Goal: Information Seeking & Learning: Learn about a topic

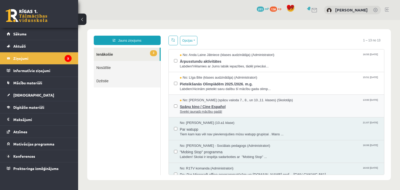
click at [210, 106] on span "Spāņu kino / Cine Español" at bounding box center [279, 106] width 199 height 7
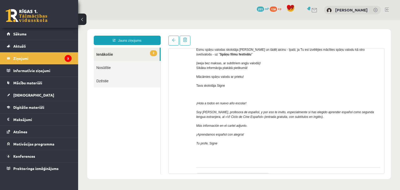
scroll to position [13, 0]
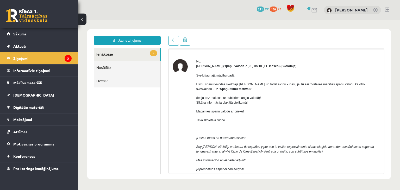
click at [112, 57] on link "2 Ienākošie" at bounding box center [127, 54] width 66 height 13
click at [172, 43] on link at bounding box center [173, 41] width 10 height 10
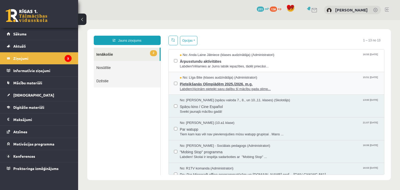
scroll to position [0, 0]
click at [207, 82] on span "Pieteikšanās Olimpiādēm 2025./2026. m.g." at bounding box center [279, 83] width 199 height 7
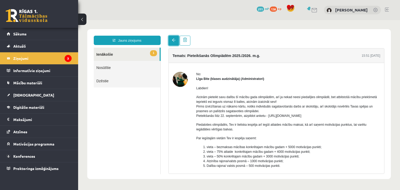
click at [173, 40] on span at bounding box center [174, 40] width 4 height 4
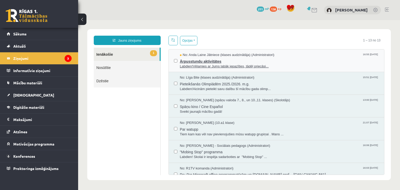
click at [208, 62] on span "Ārpusstundu aktivitātes" at bounding box center [279, 60] width 199 height 7
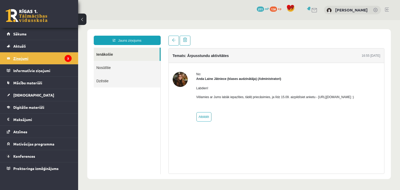
click at [28, 59] on legend "Ziņojumi 3" at bounding box center [42, 58] width 58 height 12
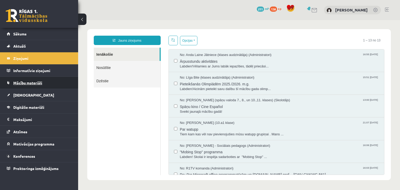
click at [19, 81] on span "Mācību materiāli" at bounding box center [27, 82] width 29 height 5
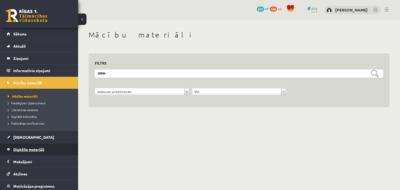
click at [26, 147] on span "Digitālie materiāli" at bounding box center [28, 149] width 31 height 5
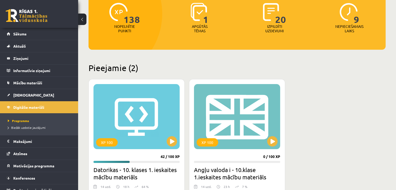
scroll to position [121, 0]
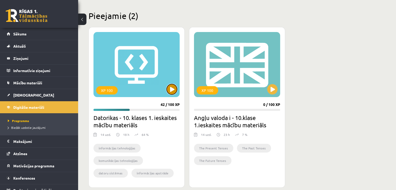
click at [172, 90] on button at bounding box center [171, 89] width 10 height 10
